Goal: Navigation & Orientation: Understand site structure

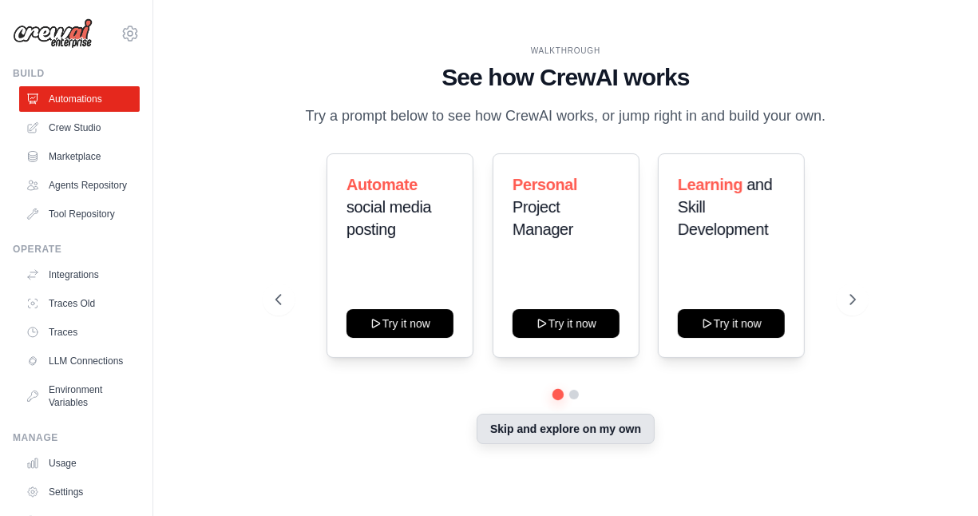
click at [546, 430] on button "Skip and explore on my own" at bounding box center [566, 429] width 178 height 30
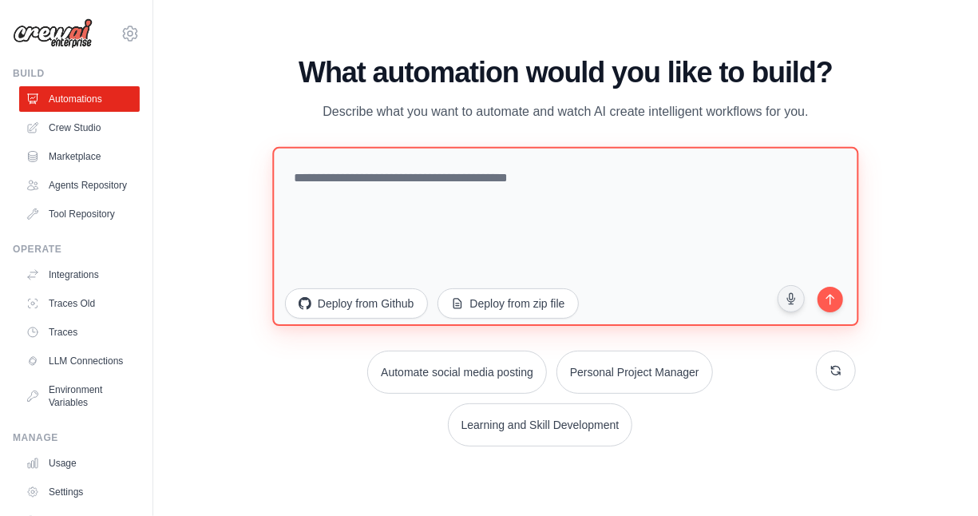
click at [429, 185] on textarea at bounding box center [565, 236] width 586 height 179
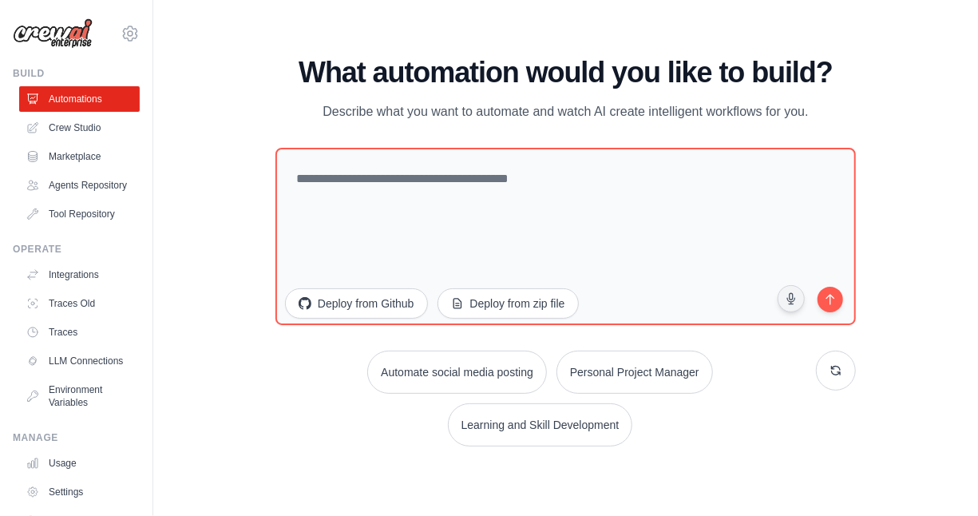
click at [218, 192] on div "WALKTHROUGH See how CrewAI works Try a prompt below to see how CrewAI works, or…" at bounding box center [566, 258] width 774 height 484
click at [83, 121] on link "Crew Studio" at bounding box center [81, 128] width 121 height 26
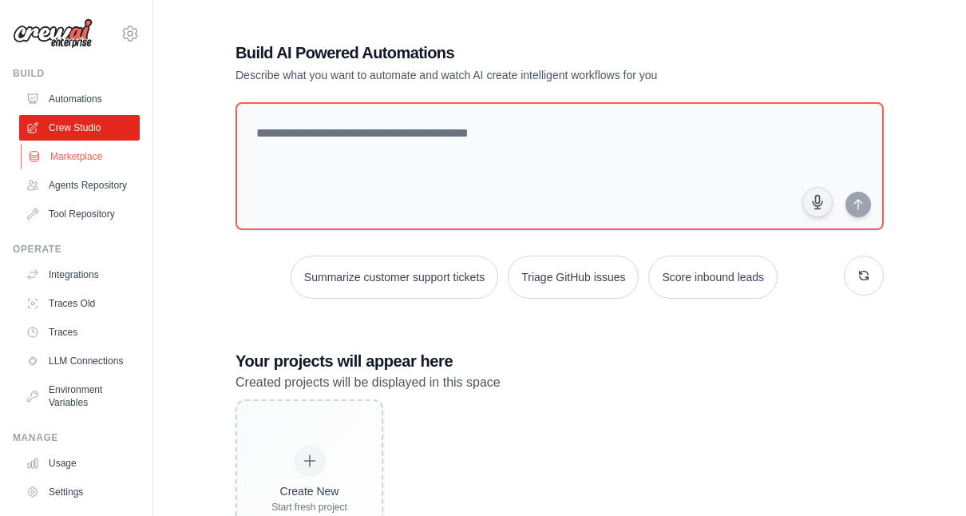
click at [73, 153] on link "Marketplace" at bounding box center [81, 157] width 121 height 26
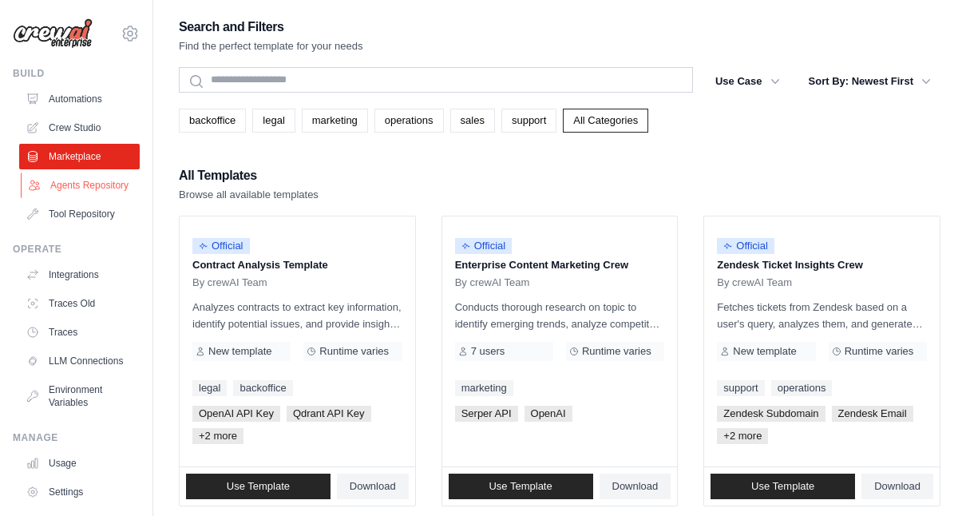
click at [80, 188] on link "Agents Repository" at bounding box center [81, 185] width 121 height 26
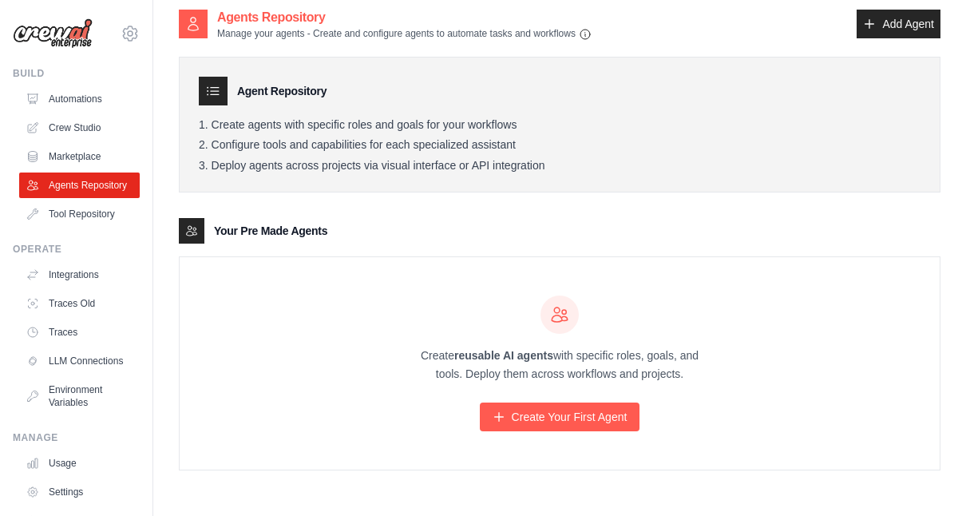
scroll to position [32, 0]
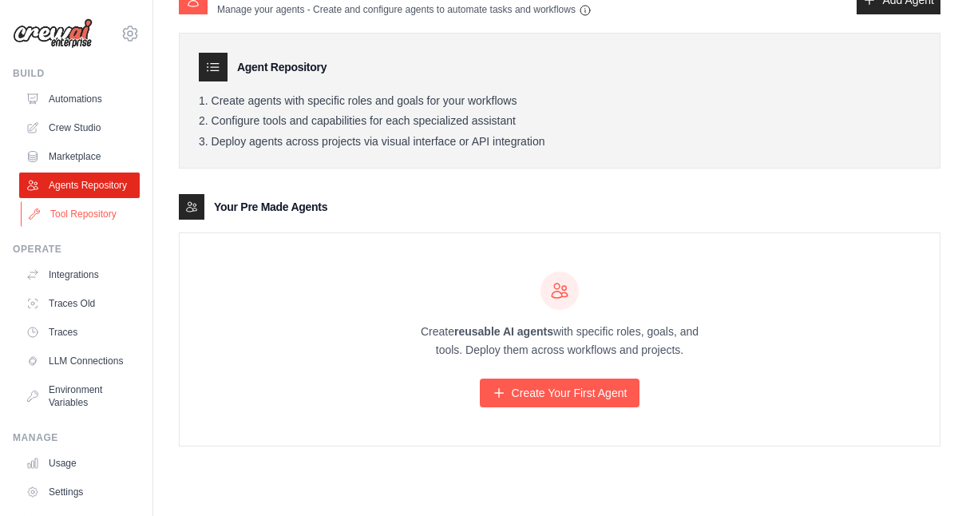
click at [66, 227] on link "Tool Repository" at bounding box center [81, 214] width 121 height 26
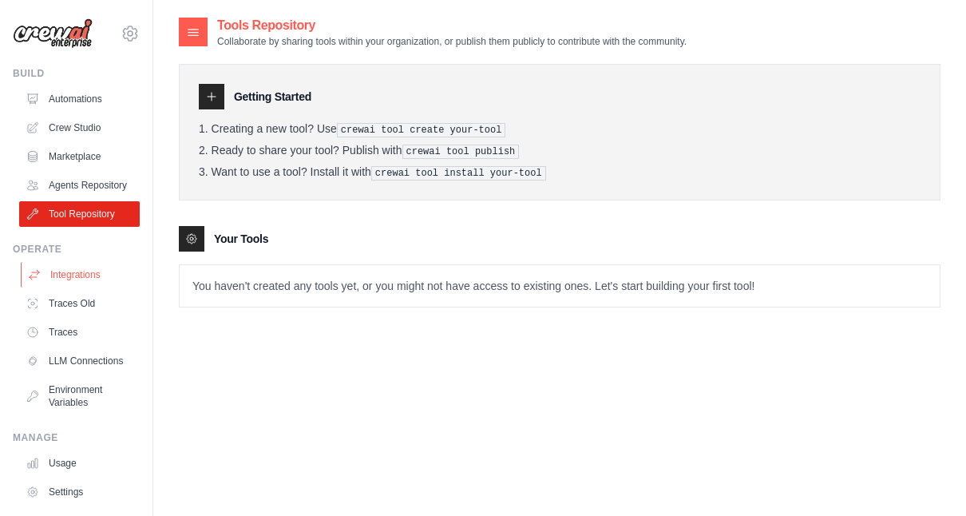
click at [72, 287] on link "Integrations" at bounding box center [81, 275] width 121 height 26
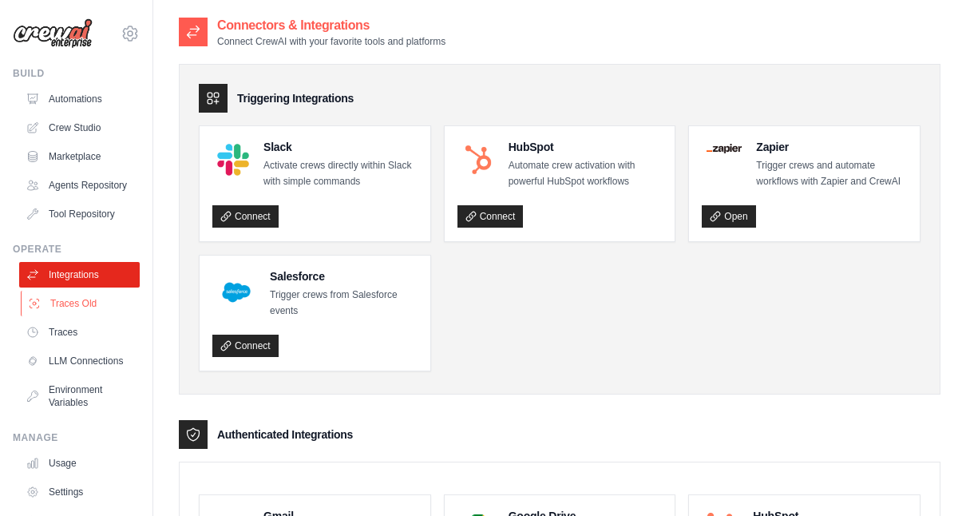
click at [63, 316] on link "Traces Old" at bounding box center [81, 304] width 121 height 26
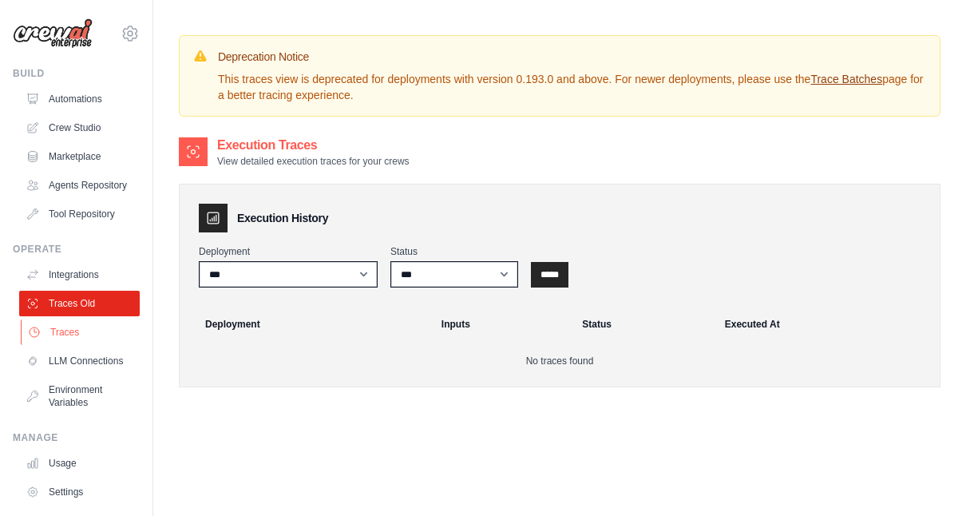
click at [60, 345] on link "Traces" at bounding box center [81, 332] width 121 height 26
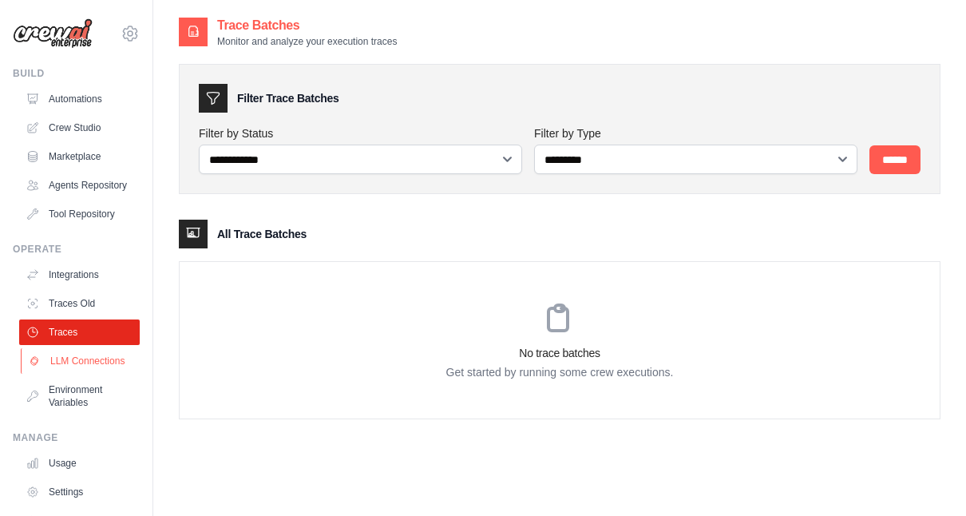
click at [69, 373] on link "LLM Connections" at bounding box center [81, 361] width 121 height 26
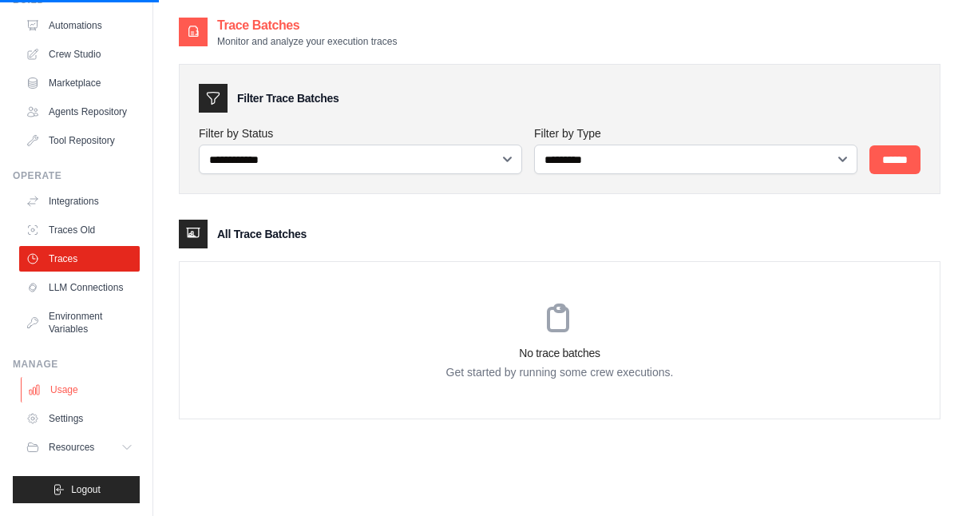
click at [67, 391] on link "Usage" at bounding box center [81, 390] width 121 height 26
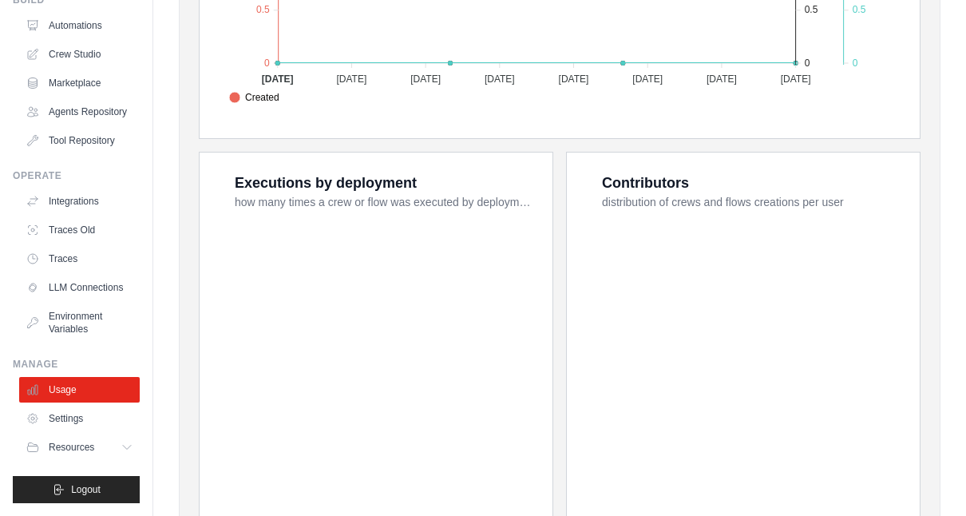
scroll to position [639, 0]
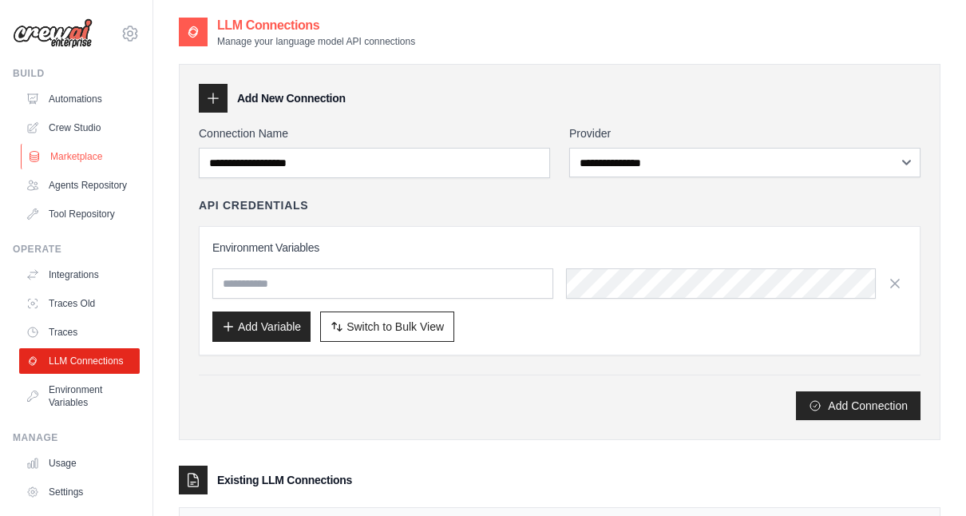
click at [54, 152] on link "Marketplace" at bounding box center [81, 157] width 121 height 26
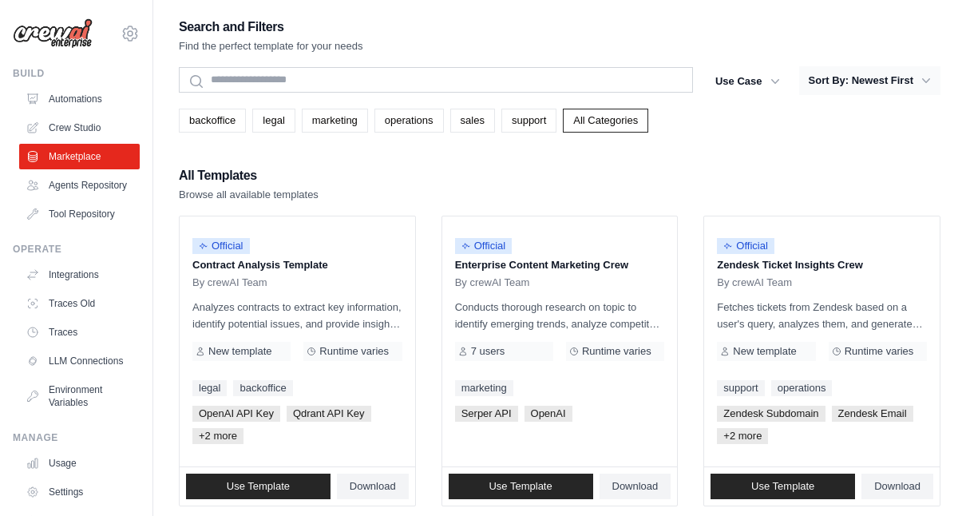
click at [864, 75] on button "Sort By: Newest First" at bounding box center [869, 80] width 141 height 29
click at [885, 76] on button "Sort By: Newest First" at bounding box center [869, 80] width 141 height 29
click at [918, 80] on icon "button" at bounding box center [926, 81] width 16 height 16
click at [928, 84] on icon "button" at bounding box center [926, 81] width 16 height 16
click at [912, 79] on button "Sort By: Newest First" at bounding box center [869, 80] width 141 height 29
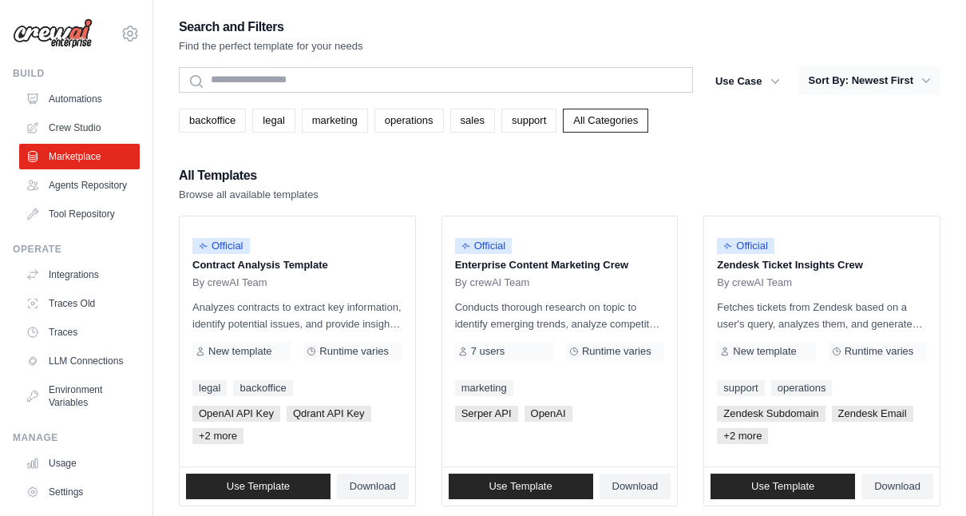
click at [912, 79] on button "Sort By: Newest First" at bounding box center [869, 80] width 141 height 29
click at [769, 73] on icon "button" at bounding box center [775, 81] width 16 height 16
click at [779, 81] on icon "button" at bounding box center [775, 81] width 16 height 16
